Goal: Answer question/provide support: Share knowledge or assist other users

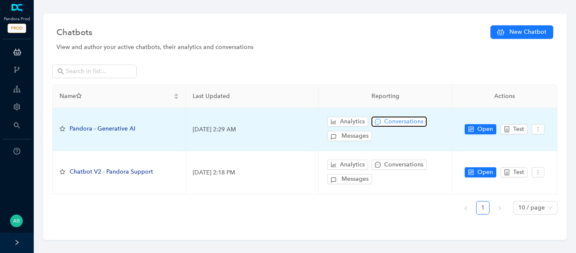
click at [406, 124] on span "Conversations" at bounding box center [403, 121] width 39 height 9
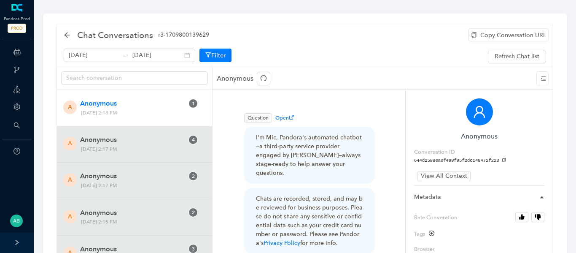
click at [417, 53] on div "[DATE] [DATE] Filter Refresh Chat list" at bounding box center [305, 57] width 483 height 16
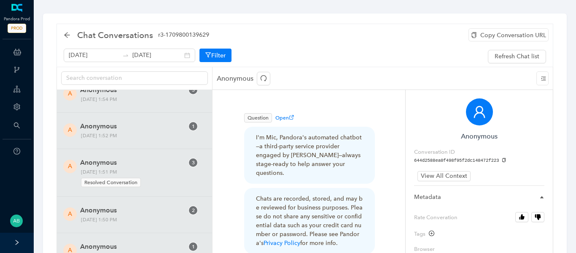
scroll to position [1086, 0]
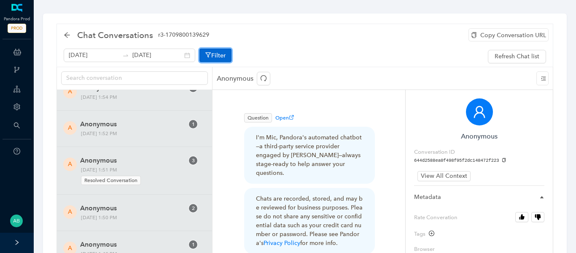
click at [211, 59] on button "Filter" at bounding box center [216, 56] width 32 height 14
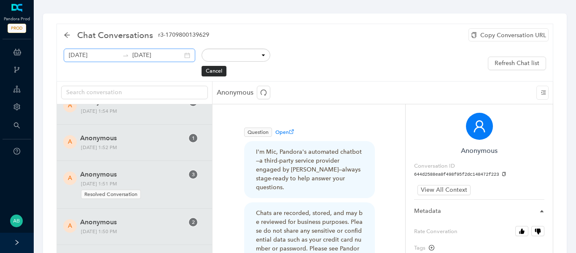
click at [178, 56] on div "[DATE] [DATE]" at bounding box center [130, 56] width 132 height 14
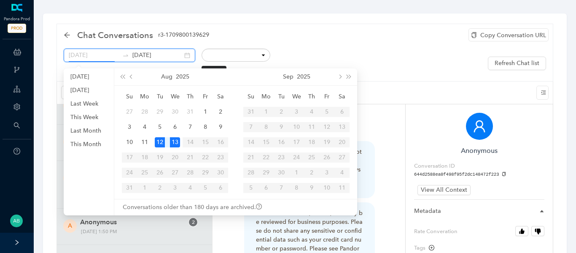
type input "[DATE]"
click at [158, 145] on div "12" at bounding box center [160, 142] width 10 height 10
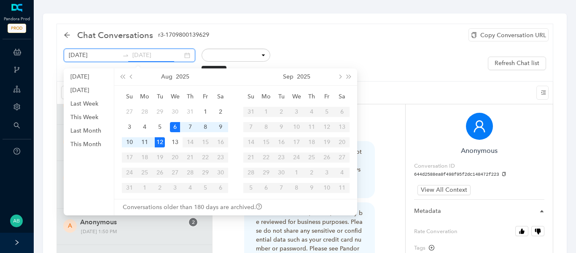
type input "[DATE]"
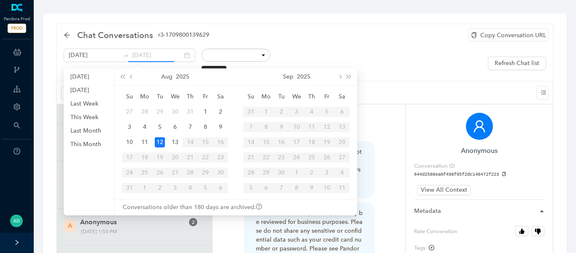
click at [161, 141] on div "12" at bounding box center [160, 142] width 10 height 10
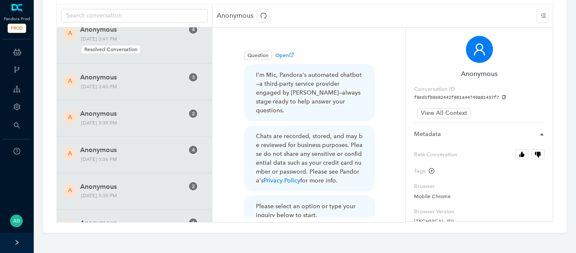
scroll to position [13363, 0]
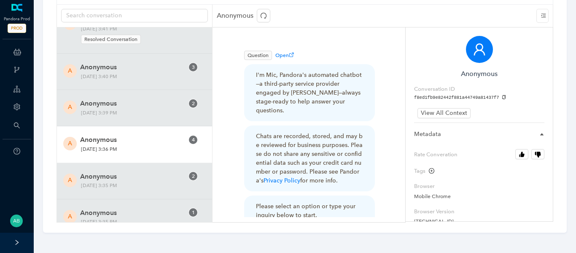
click at [152, 149] on span "[DATE] 3:36 PM" at bounding box center [121, 149] width 86 height 9
click at [502, 97] on icon "copy" at bounding box center [504, 97] width 5 height 5
drag, startPoint x: 139, startPoint y: 149, endPoint x: 158, endPoint y: 151, distance: 19.5
click at [158, 151] on span "[DATE] 3:36 PM" at bounding box center [121, 149] width 86 height 9
copy span "3:36 PM"
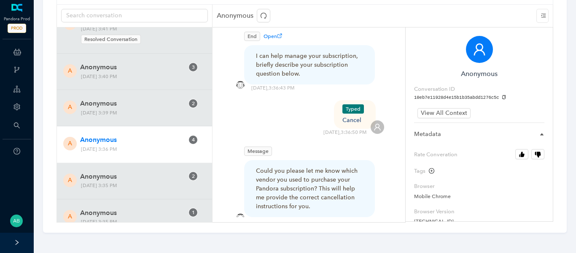
scroll to position [304, 0]
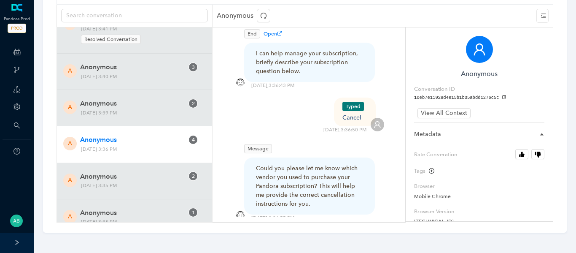
drag, startPoint x: 343, startPoint y: 104, endPoint x: 360, endPoint y: 103, distance: 17.7
click at [360, 103] on div "Typed Cancel [DATE] 3:36:50 PM" at bounding box center [309, 115] width 151 height 36
drag, startPoint x: 344, startPoint y: 99, endPoint x: 365, endPoint y: 101, distance: 20.3
click at [365, 101] on div "Typed Cancel [DATE] 3:36:50 PM" at bounding box center [309, 115] width 151 height 36
copy div "Cancel"
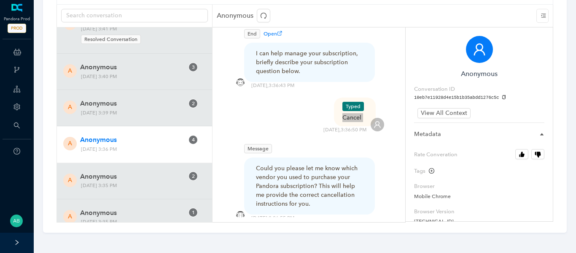
scroll to position [0, 0]
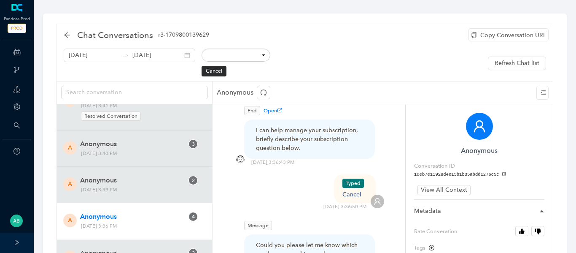
click at [526, 34] on div "Copy Conversation URL" at bounding box center [509, 34] width 80 height 13
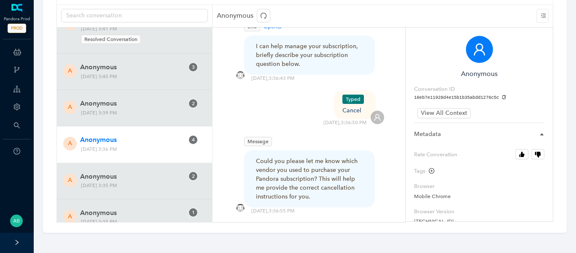
scroll to position [313, 0]
drag, startPoint x: 344, startPoint y: 89, endPoint x: 363, endPoint y: 92, distance: 18.8
click at [363, 92] on div "Typed Cancel [DATE] 3:36:50 PM" at bounding box center [309, 106] width 151 height 36
copy div "Cancel"
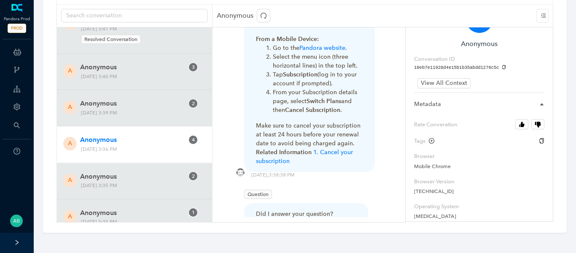
scroll to position [44, 0]
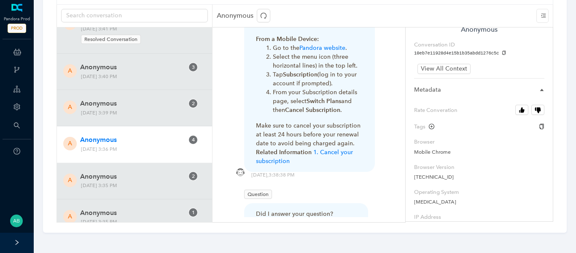
click at [431, 125] on icon "plus-circle" at bounding box center [431, 126] width 5 height 5
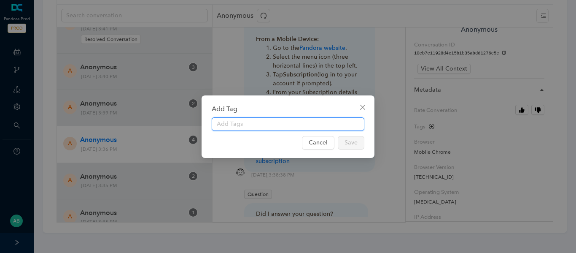
click at [315, 119] on input "text" at bounding box center [288, 124] width 153 height 14
type input "Cancel Subscription"
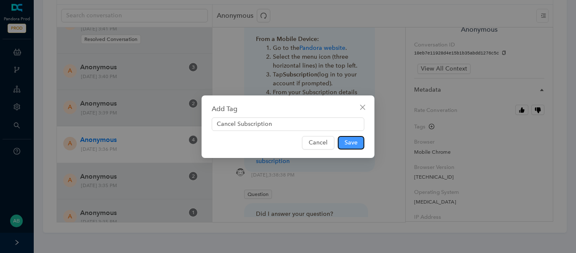
click at [352, 140] on span "Save" at bounding box center [351, 142] width 13 height 9
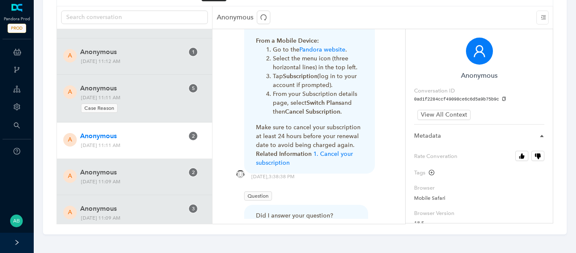
scroll to position [13565, 0]
